Goal: Information Seeking & Learning: Find specific page/section

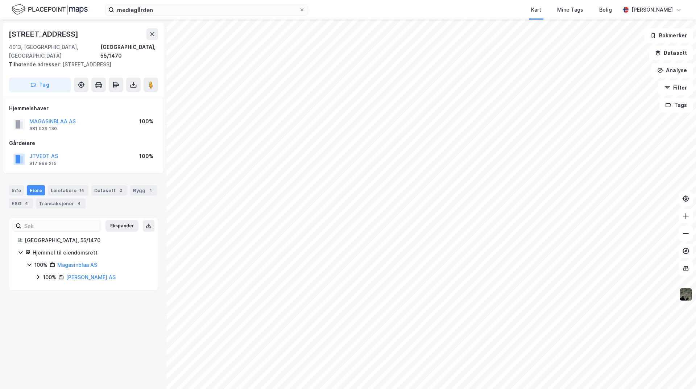
click at [86, 327] on div "Verksgata 2 4013, Stavanger, Rogaland Stavanger, 55/1470 Tilhørende adresser: V…" at bounding box center [348, 204] width 696 height 369
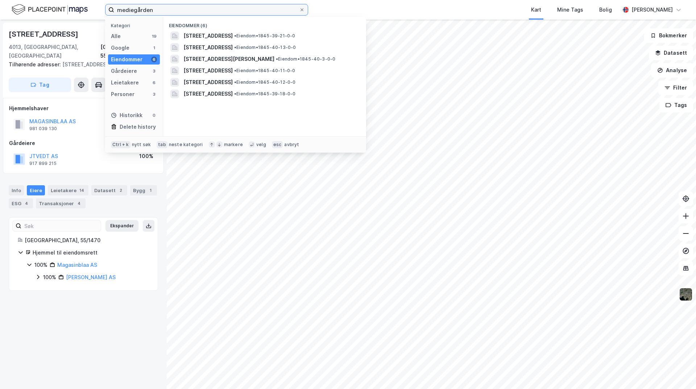
drag, startPoint x: 160, startPoint y: 5, endPoint x: 51, endPoint y: 5, distance: 108.3
click at [51, 5] on div "mediegården Kategori Alle 19 Google 1 Eiendommer 6 Gårdeiere 3 Leietakere 6 Per…" at bounding box center [348, 10] width 696 height 20
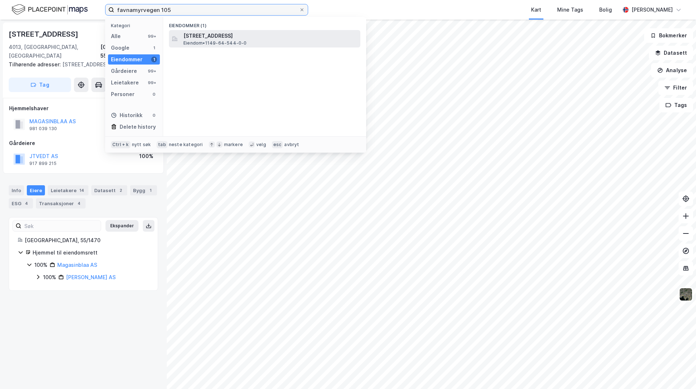
type input "favnamyrvegen 105"
click at [283, 40] on div "Favnamyrvegen 105, 4250, KOPERVIK, KARMØY Eiendom • 1149-64-544-0-0" at bounding box center [270, 39] width 175 height 14
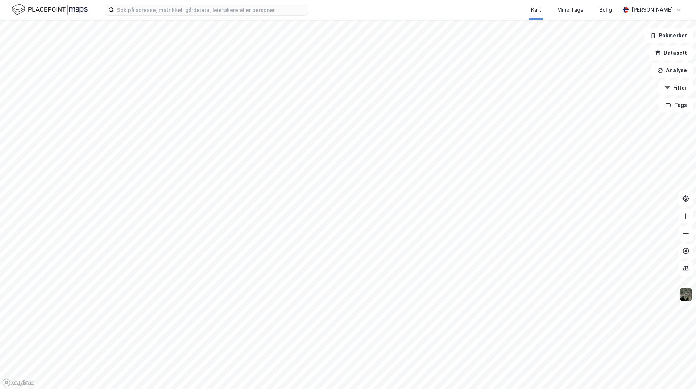
click at [151, 2] on div "Kart Mine Tags Bolig [PERSON_NAME]" at bounding box center [348, 10] width 696 height 20
click at [153, 7] on input at bounding box center [210, 9] width 193 height 11
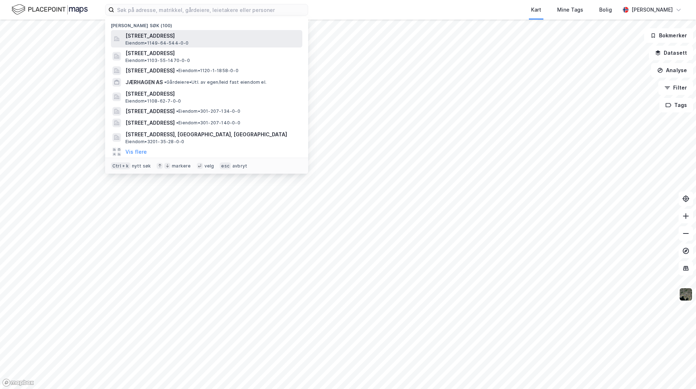
click at [152, 37] on span "[STREET_ADDRESS]" at bounding box center [212, 36] width 174 height 9
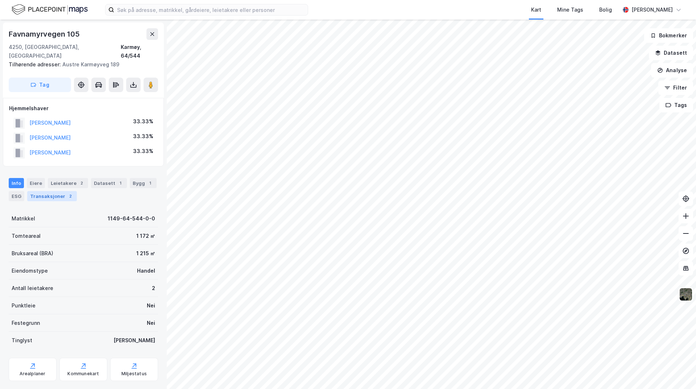
click at [50, 191] on div "Transaksjoner 2" at bounding box center [52, 196] width 50 height 10
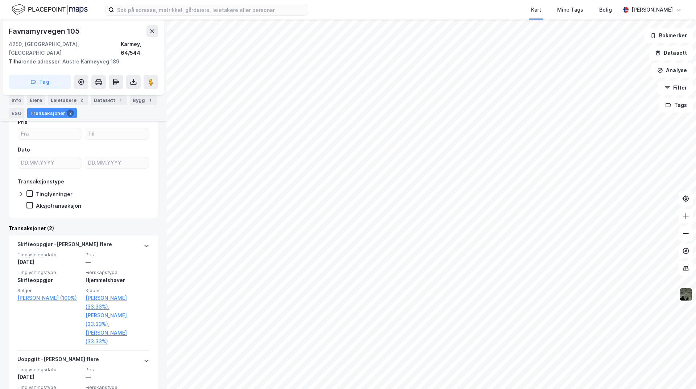
scroll to position [109, 0]
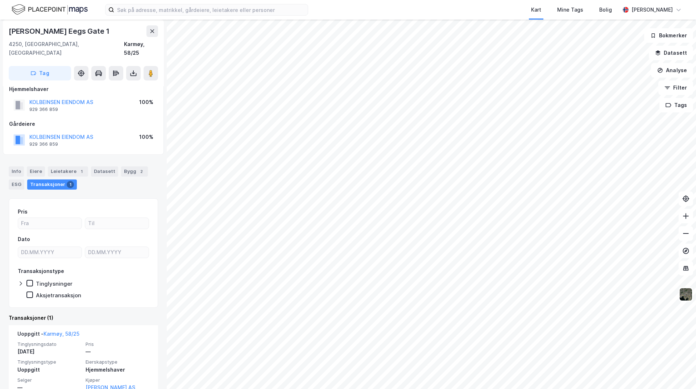
scroll to position [26, 0]
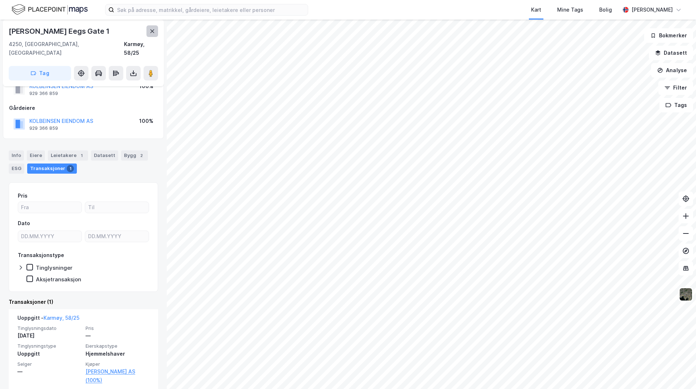
click at [154, 30] on icon at bounding box center [152, 31] width 6 height 6
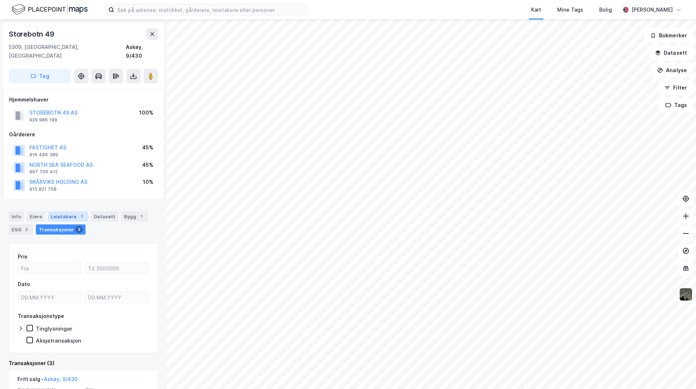
click at [60, 211] on div "Leietakere 1" at bounding box center [68, 216] width 40 height 10
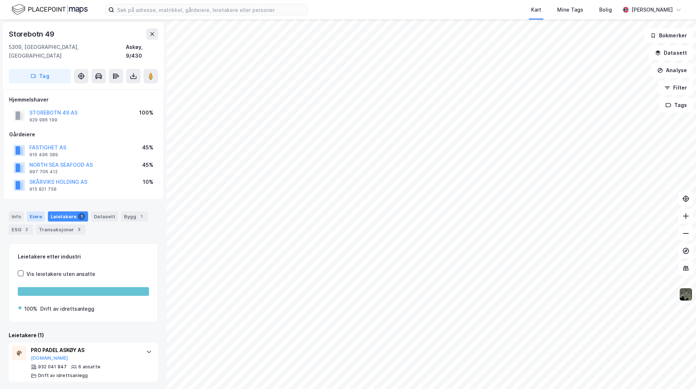
click at [36, 211] on div "Eiere" at bounding box center [36, 216] width 18 height 10
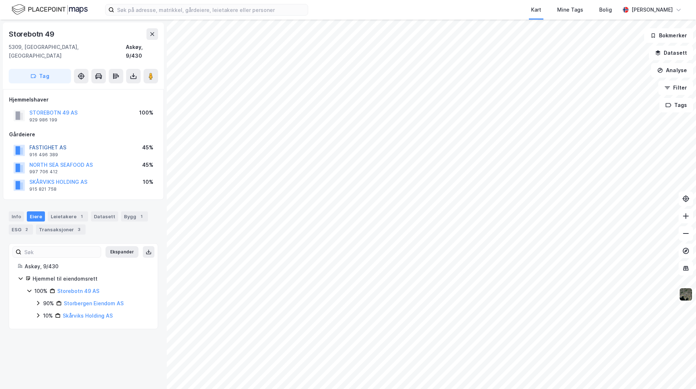
click at [0, 0] on button "FASTIGHET AS" at bounding box center [0, 0] width 0 height 0
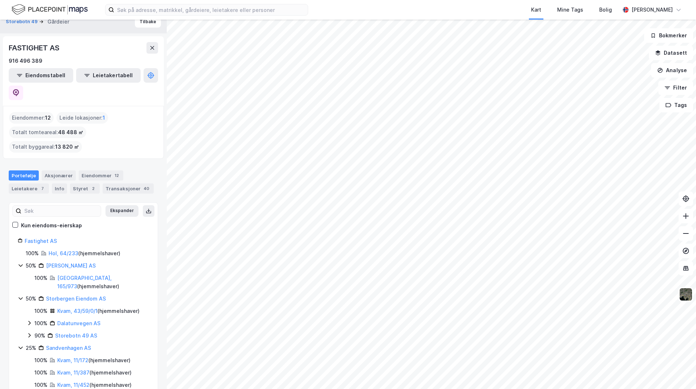
scroll to position [14, 0]
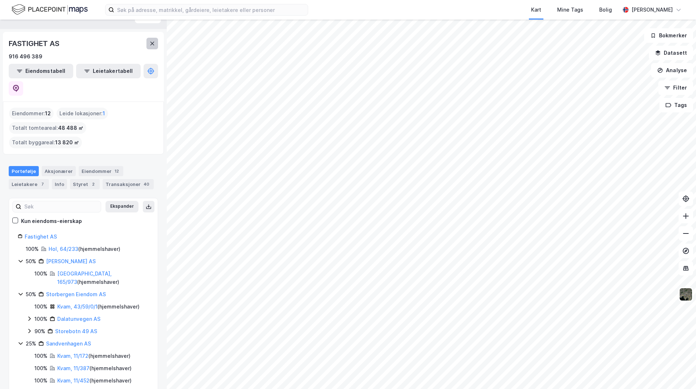
click at [153, 46] on icon at bounding box center [152, 44] width 6 height 6
